Goal: Navigation & Orientation: Find specific page/section

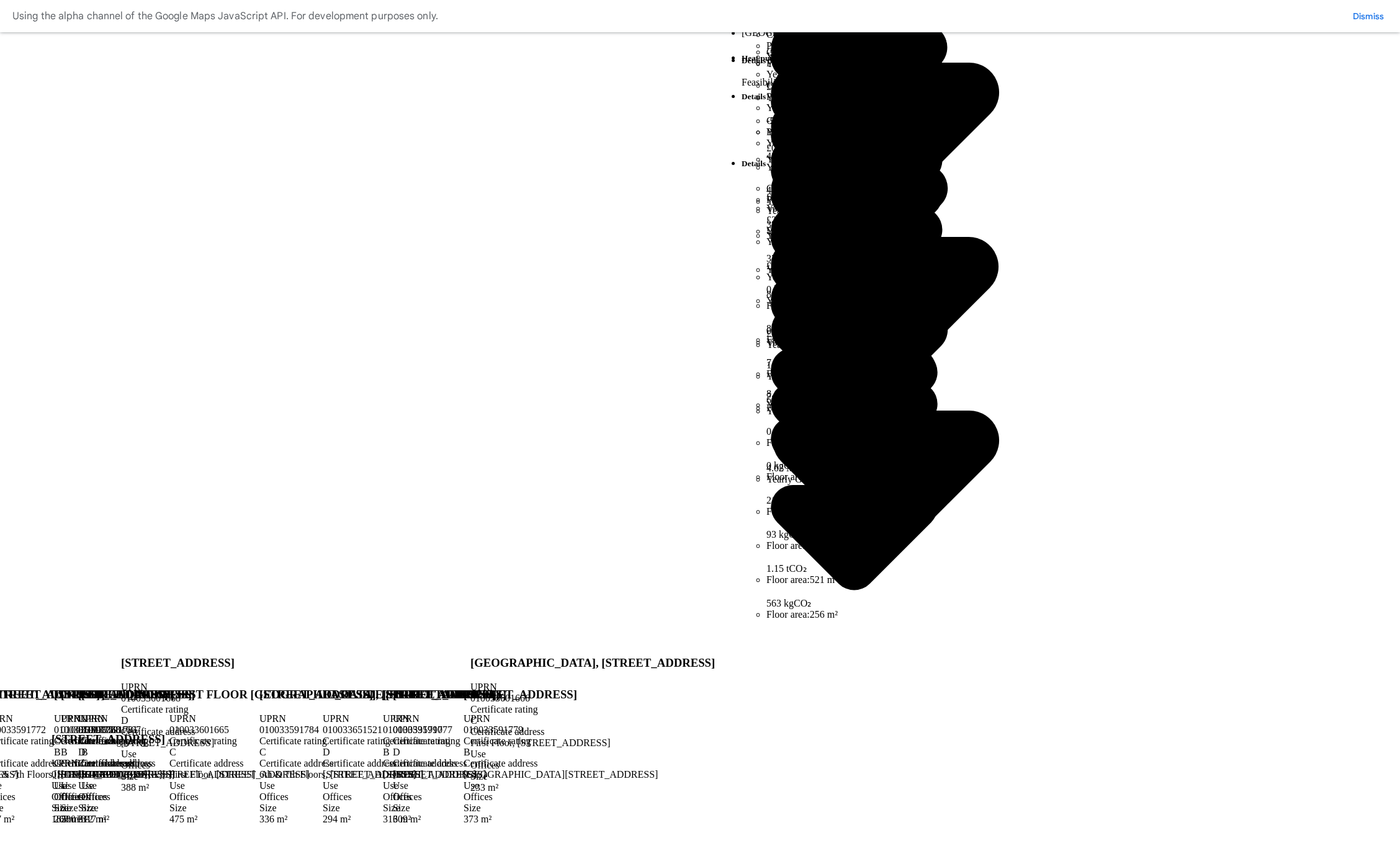
scroll to position [348, 0]
